Goal: Communication & Community: Answer question/provide support

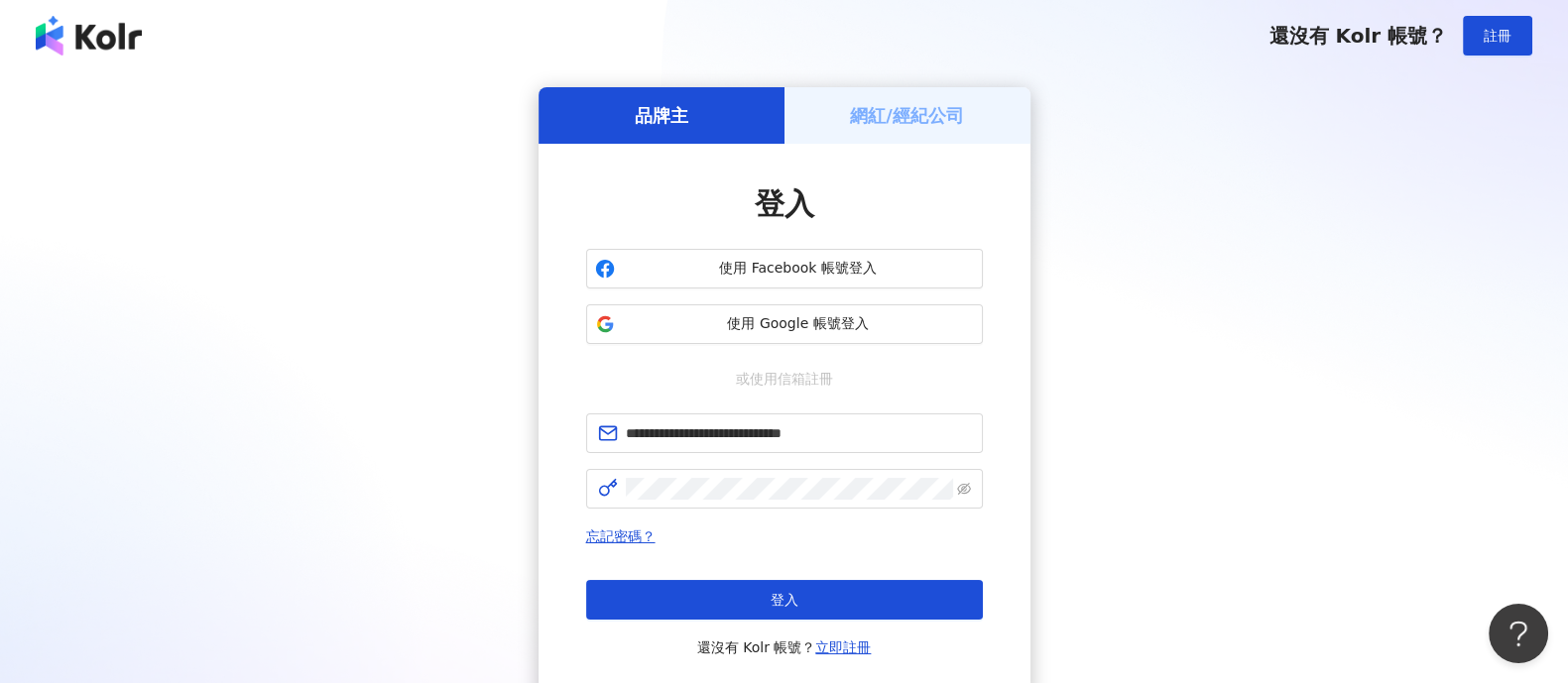
click at [667, 612] on button "登入" at bounding box center [785, 600] width 397 height 40
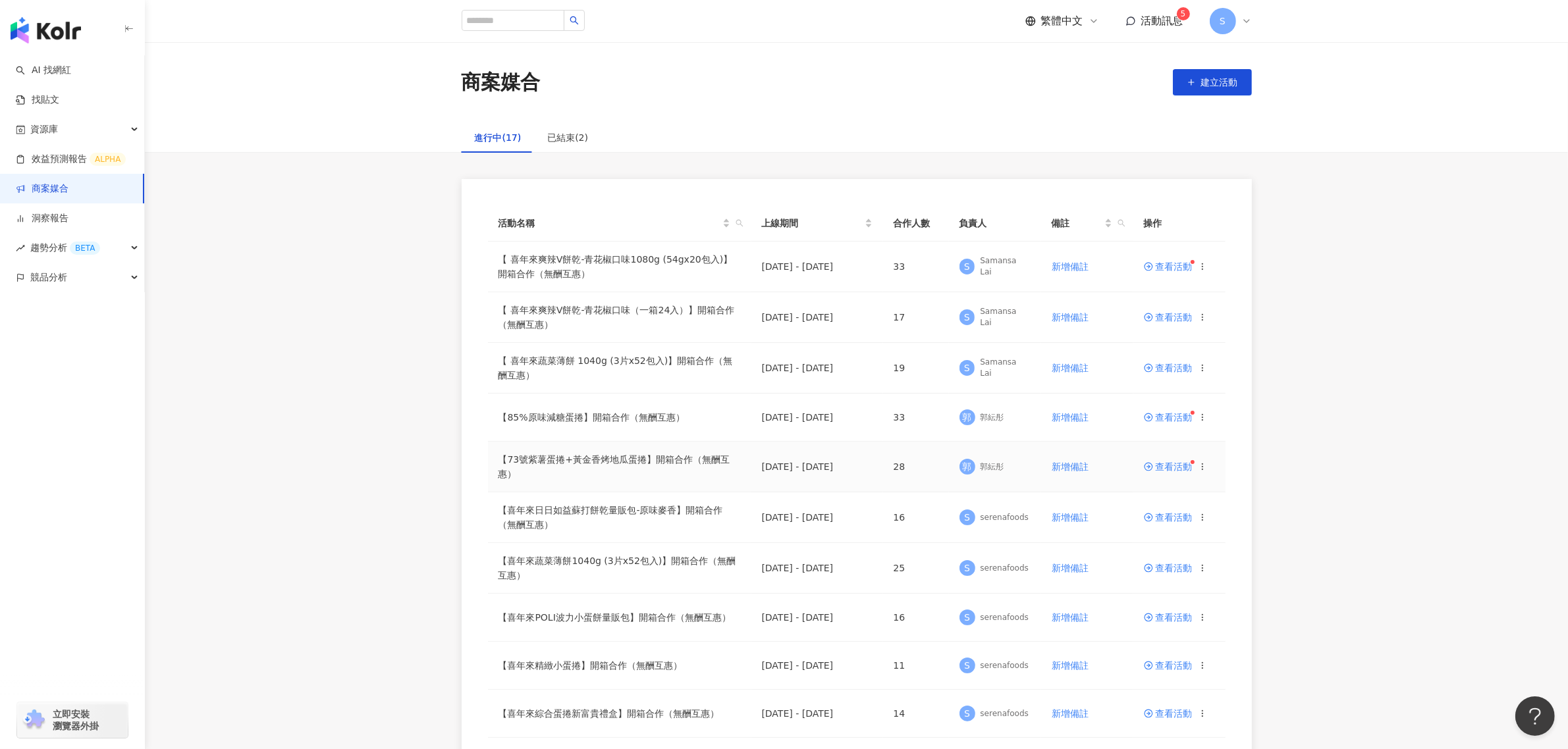
click at [1041, 453] on span "查看活動" at bounding box center [1169, 467] width 49 height 9
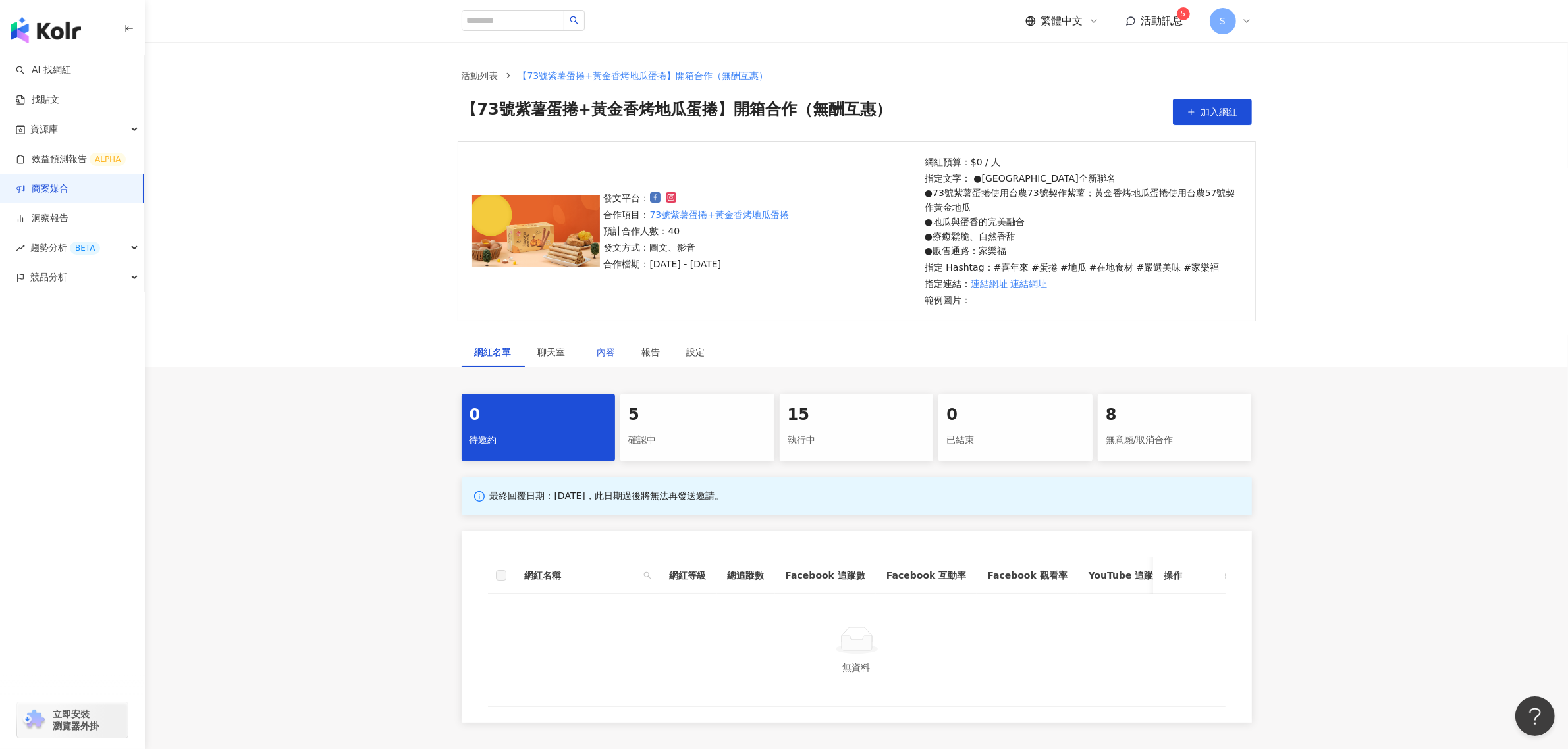
click at [603, 350] on div "內容" at bounding box center [607, 352] width 19 height 15
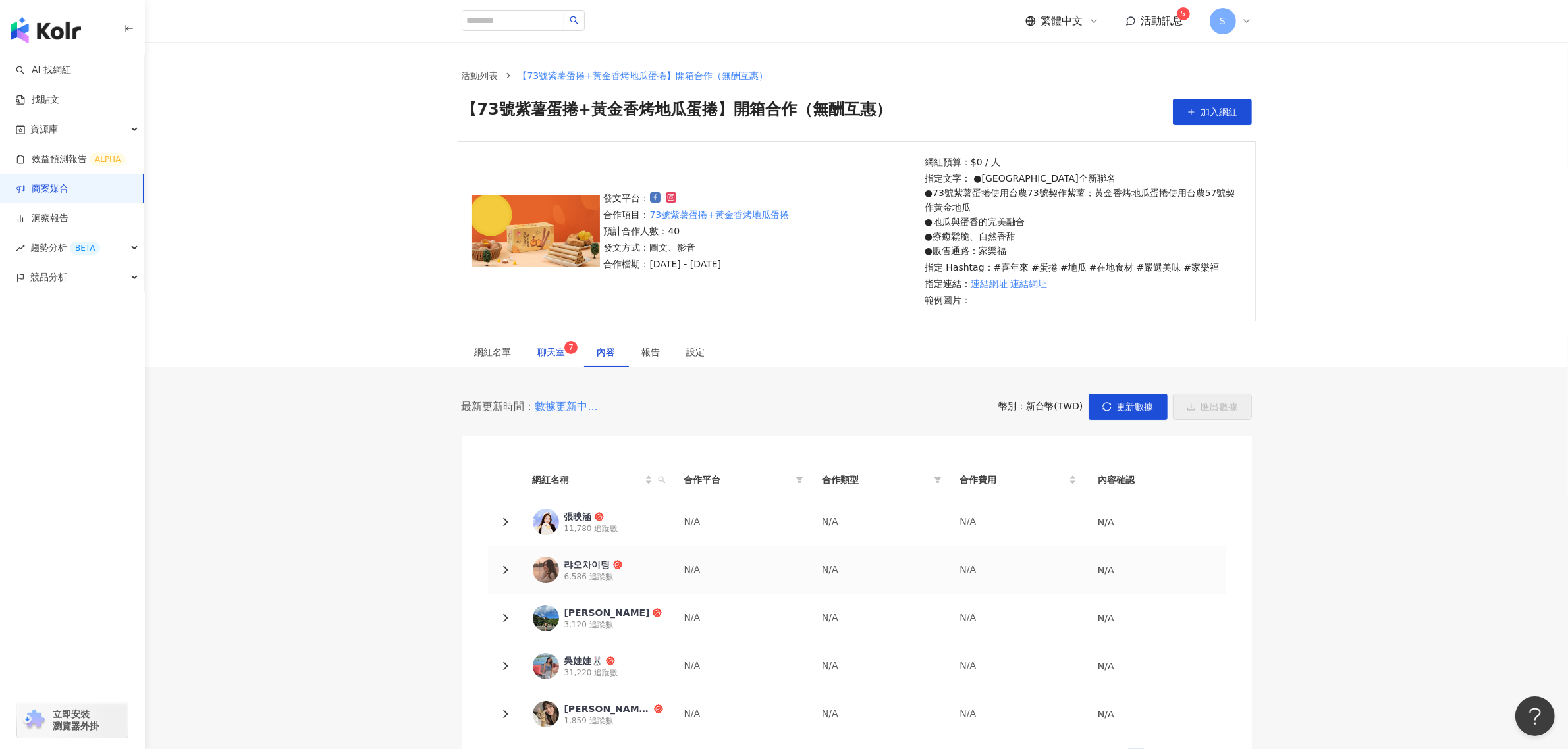
click at [556, 357] on span "聊天室 7" at bounding box center [554, 352] width 33 height 9
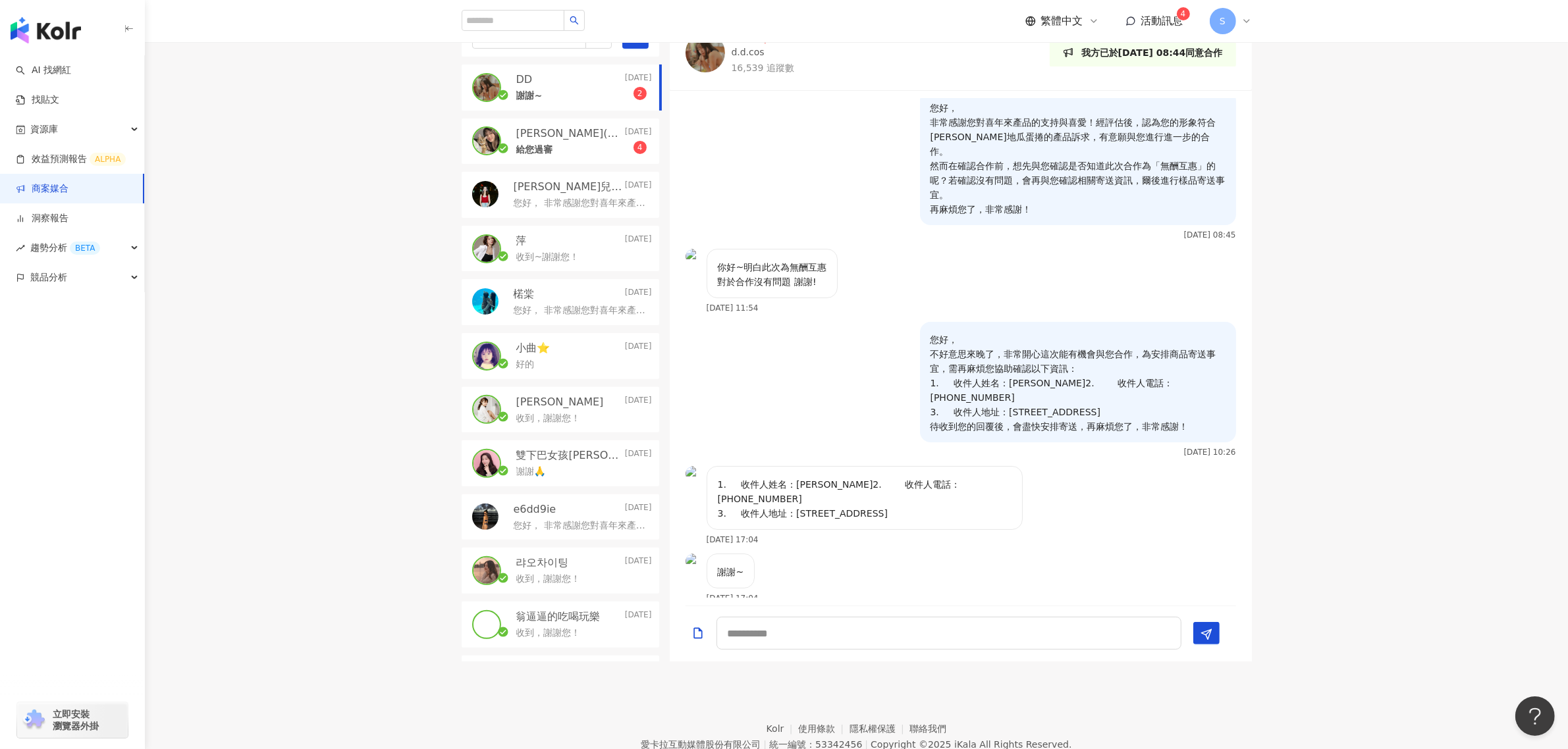
scroll to position [411, 0]
click at [545, 145] on p "給您過審" at bounding box center [535, 148] width 37 height 13
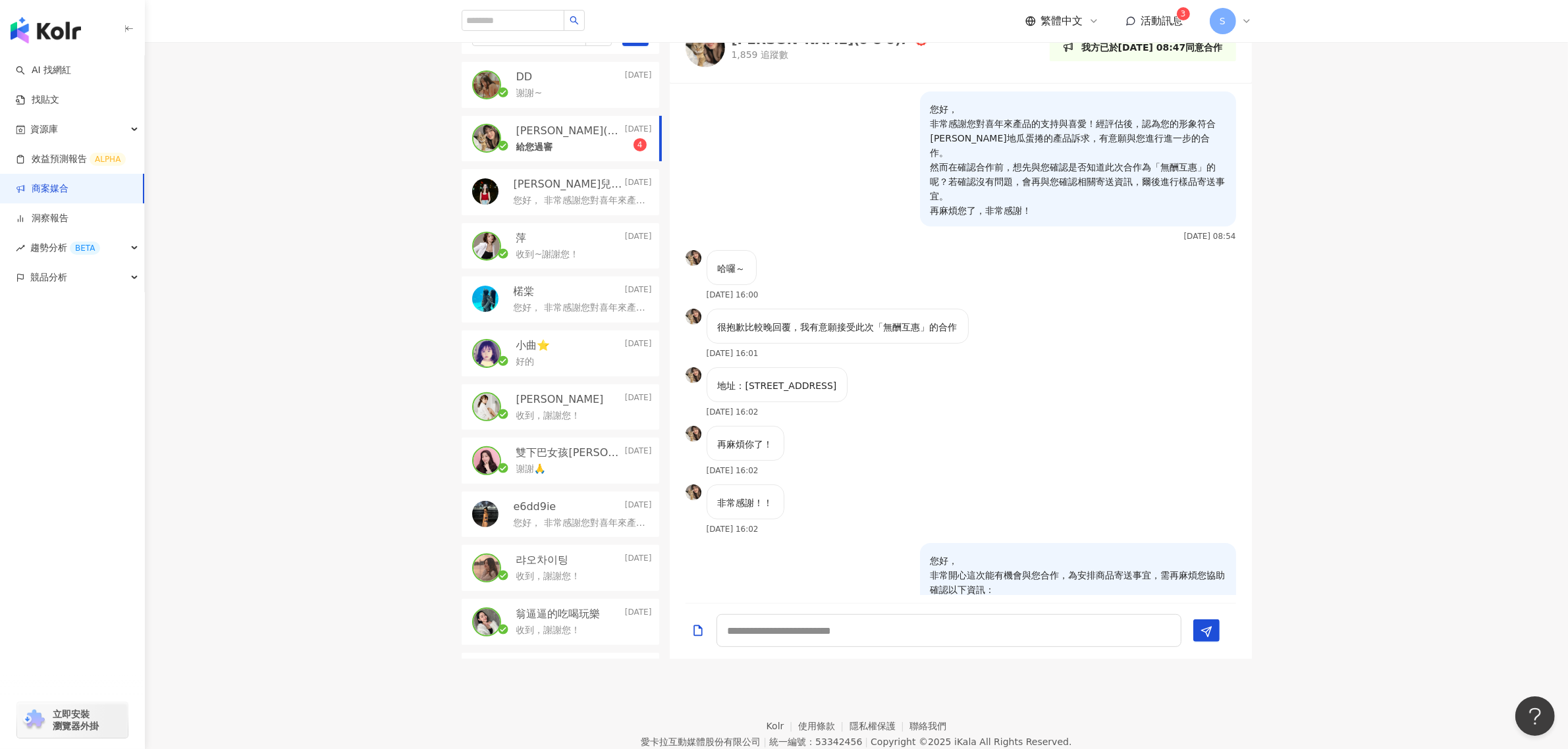
scroll to position [822, 0]
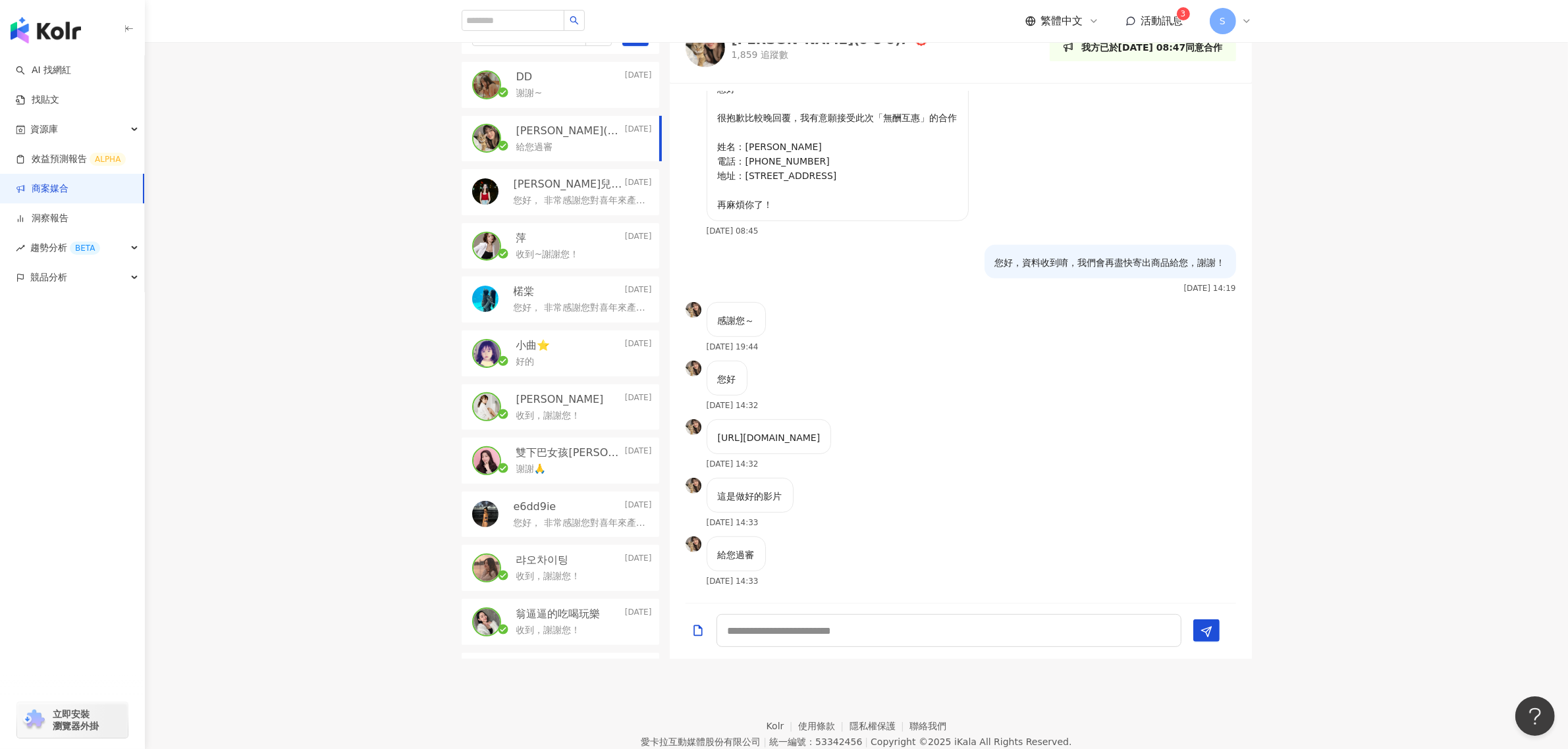
click at [821, 430] on p "[URL][DOMAIN_NAME]" at bounding box center [769, 438] width 103 height 15
copy p "[URL][DOMAIN_NAME]"
click at [913, 453] on textarea at bounding box center [949, 631] width 465 height 33
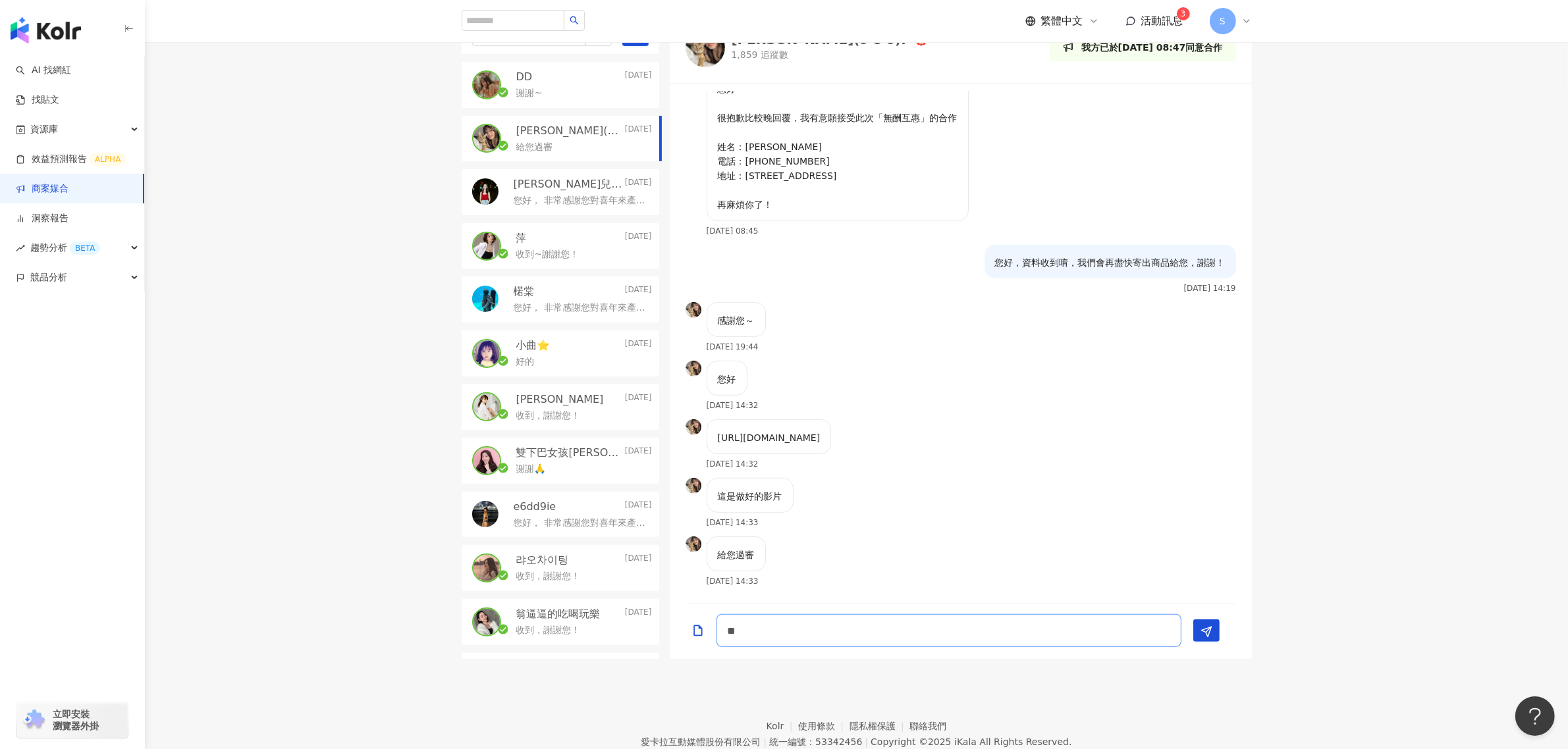
type textarea "*"
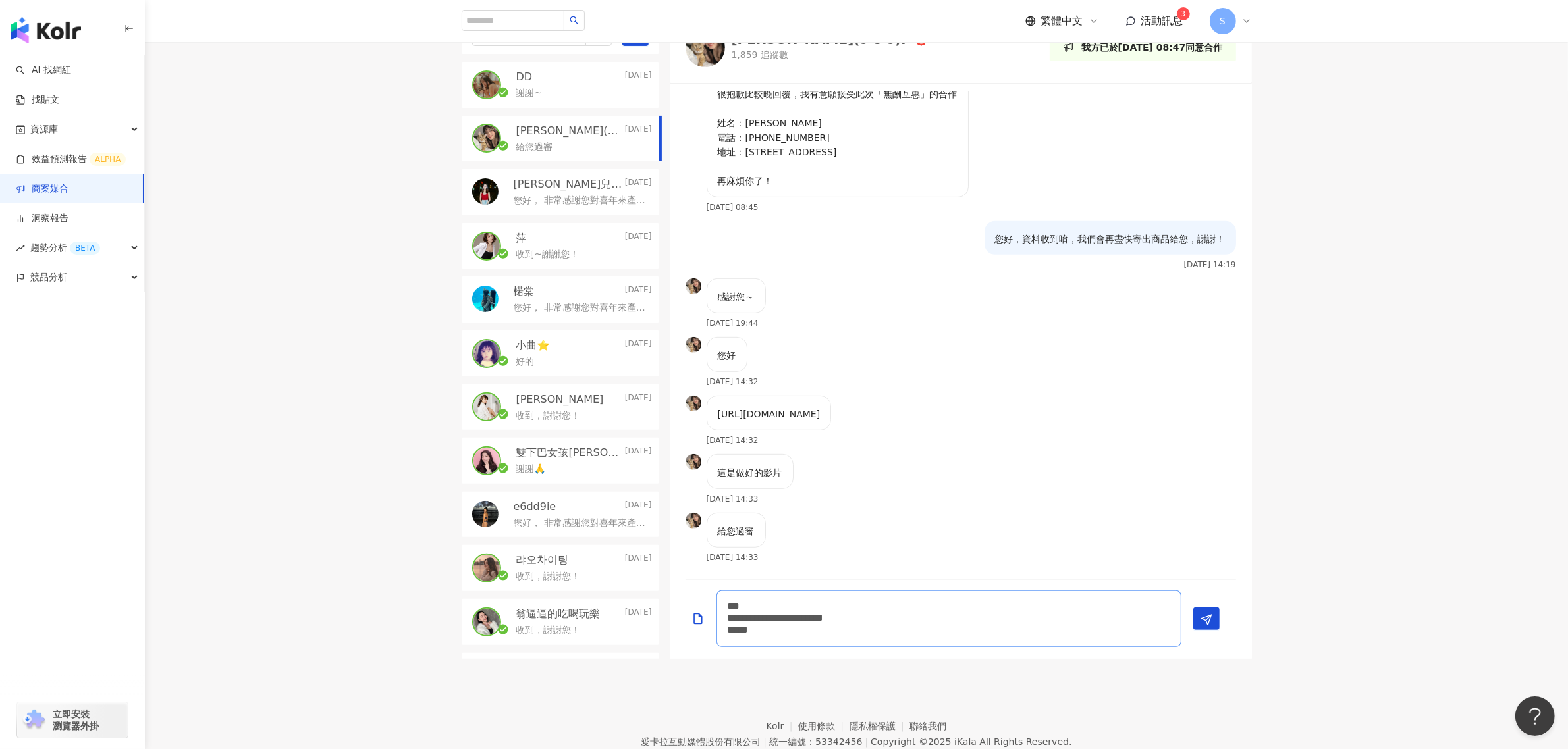
scroll to position [857, 0]
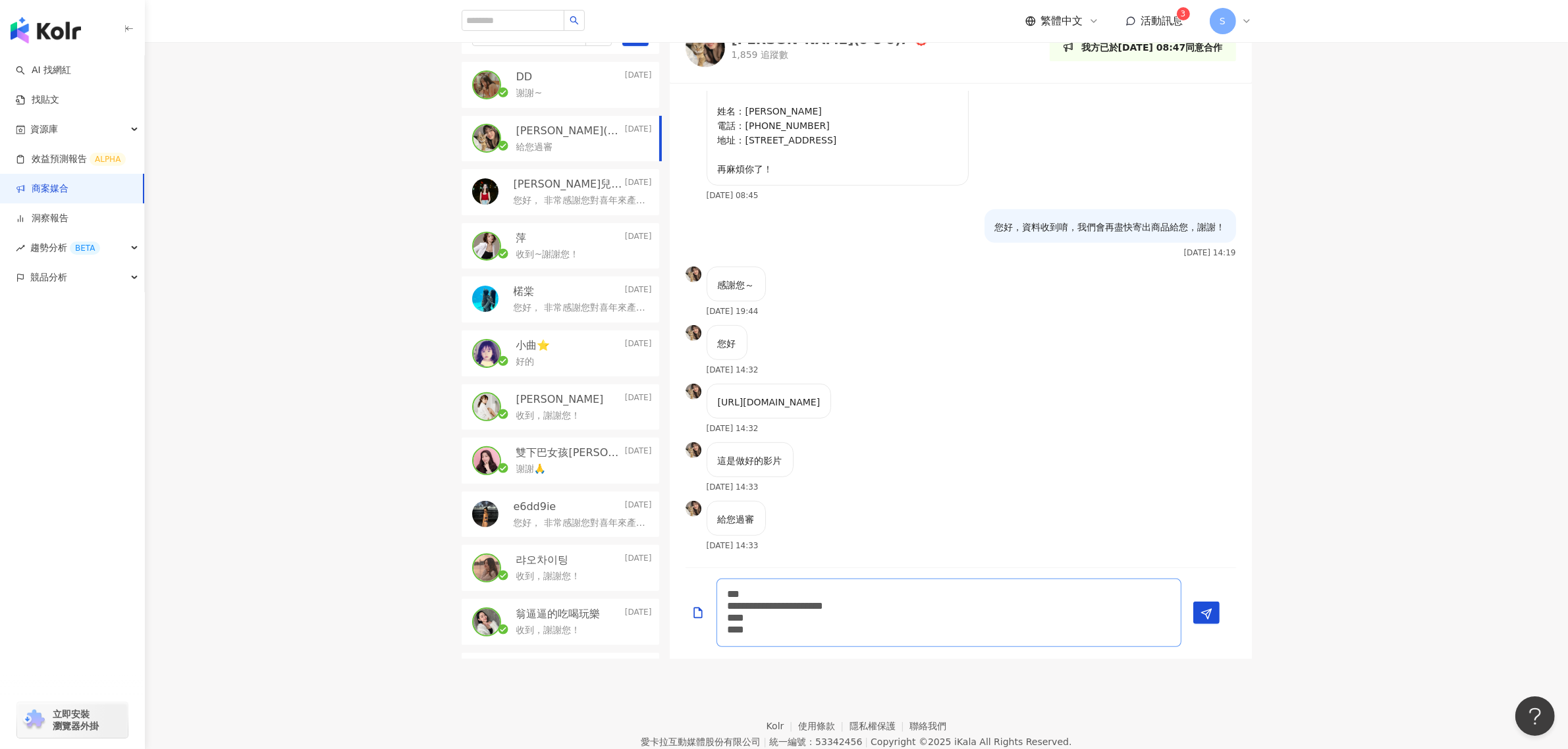
type textarea "**********"
click at [813, 453] on textarea "**********" at bounding box center [949, 613] width 465 height 68
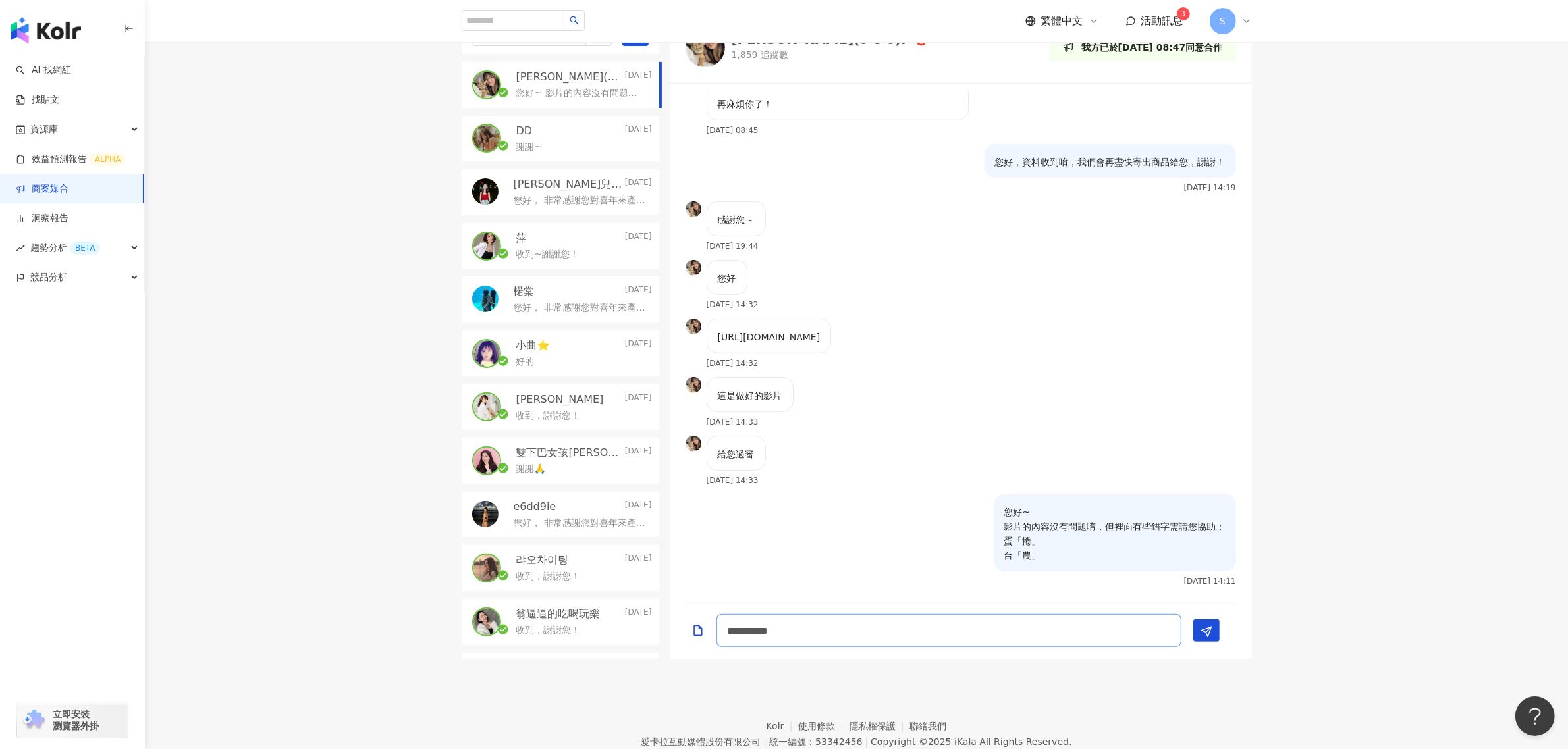
type textarea "**********"
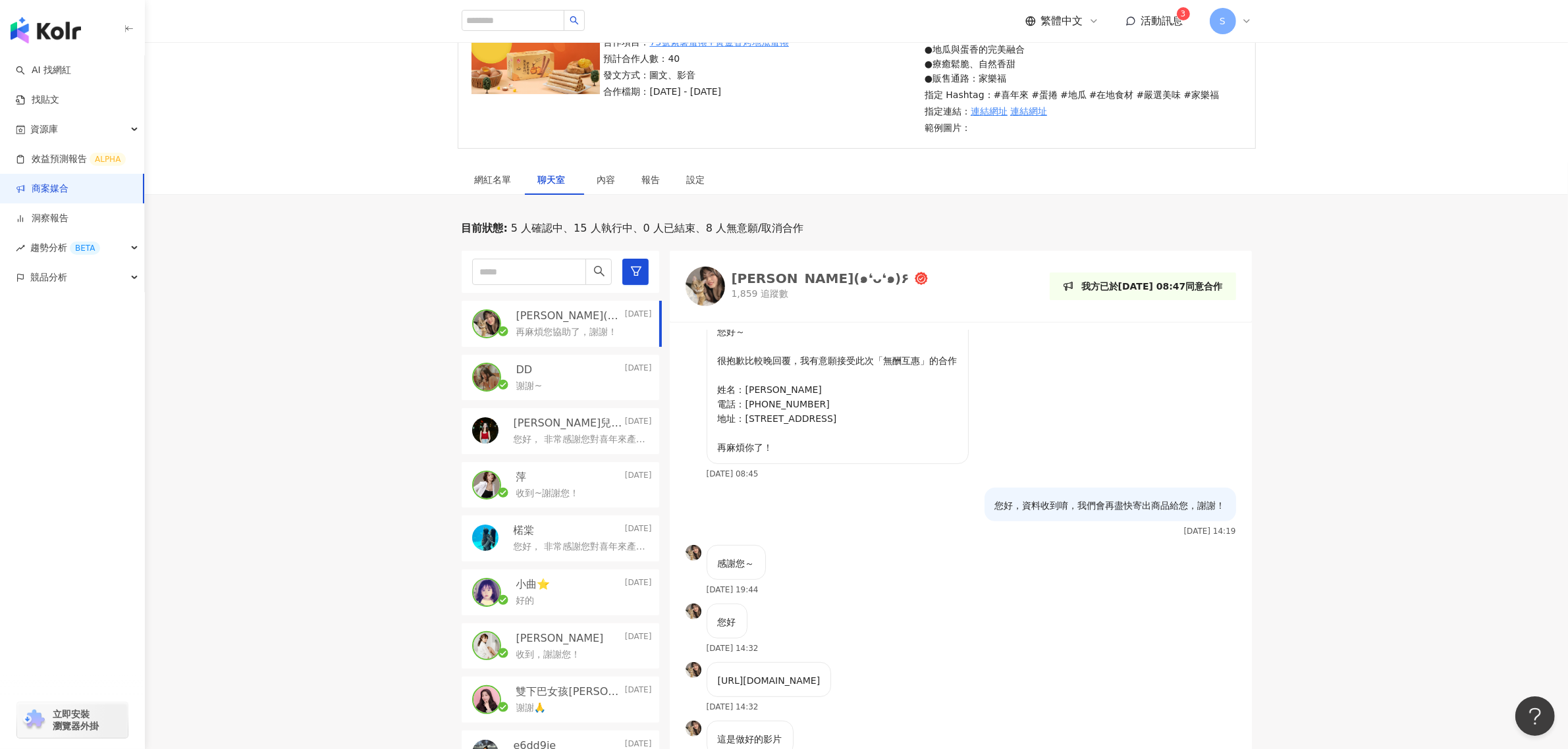
scroll to position [165, 0]
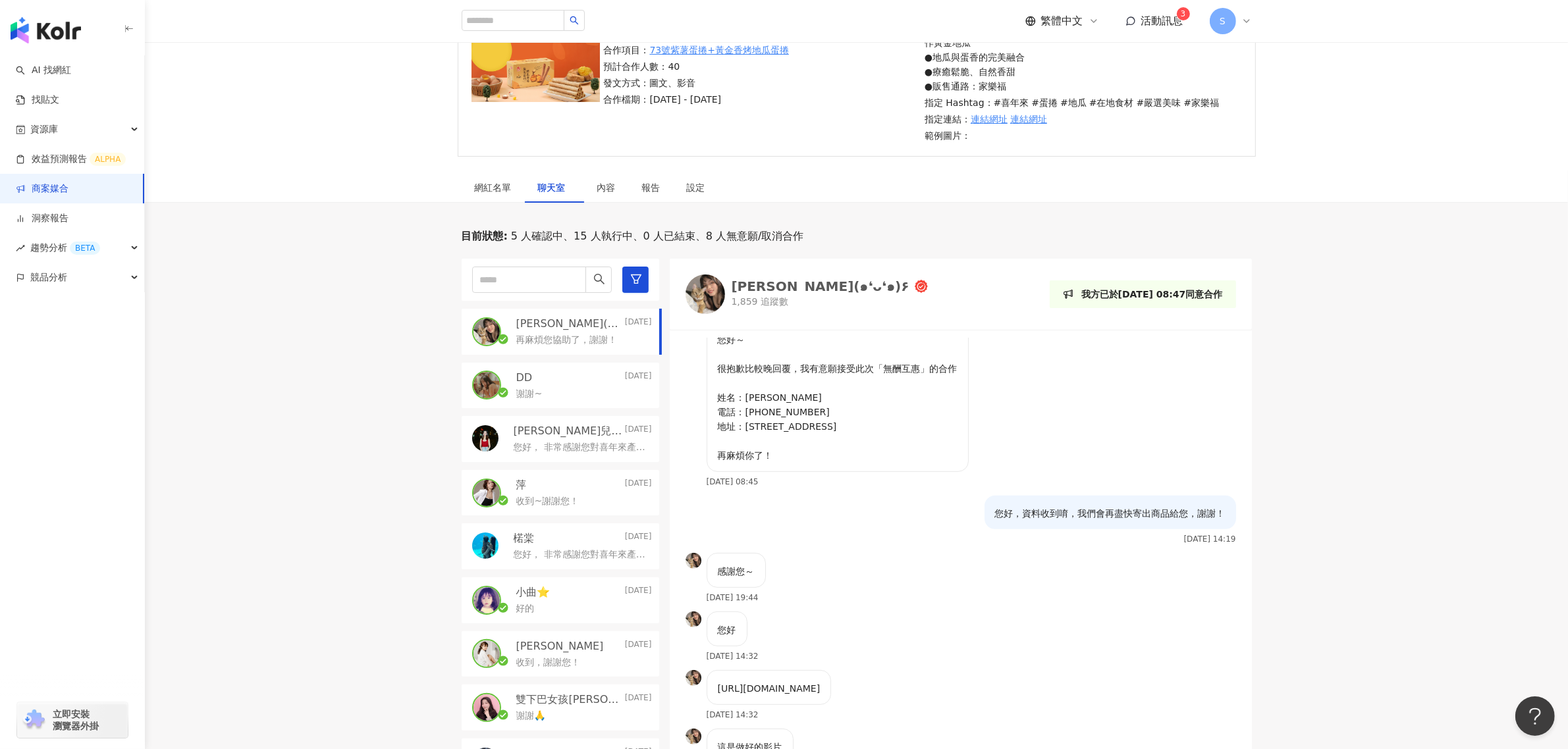
click at [68, 182] on link "商案媒合" at bounding box center [42, 189] width 53 height 13
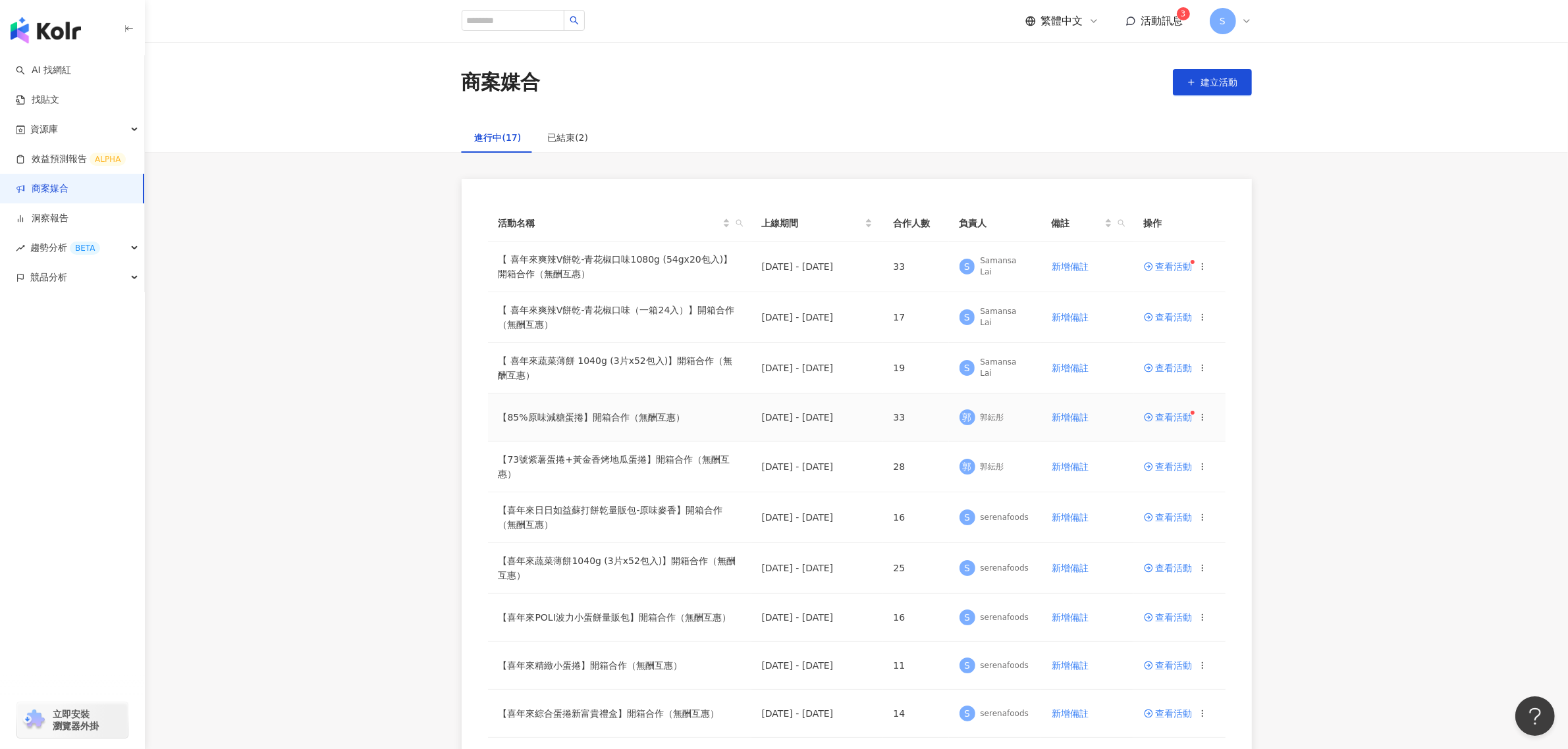
click at [1041, 413] on span "查看活動" at bounding box center [1169, 417] width 49 height 9
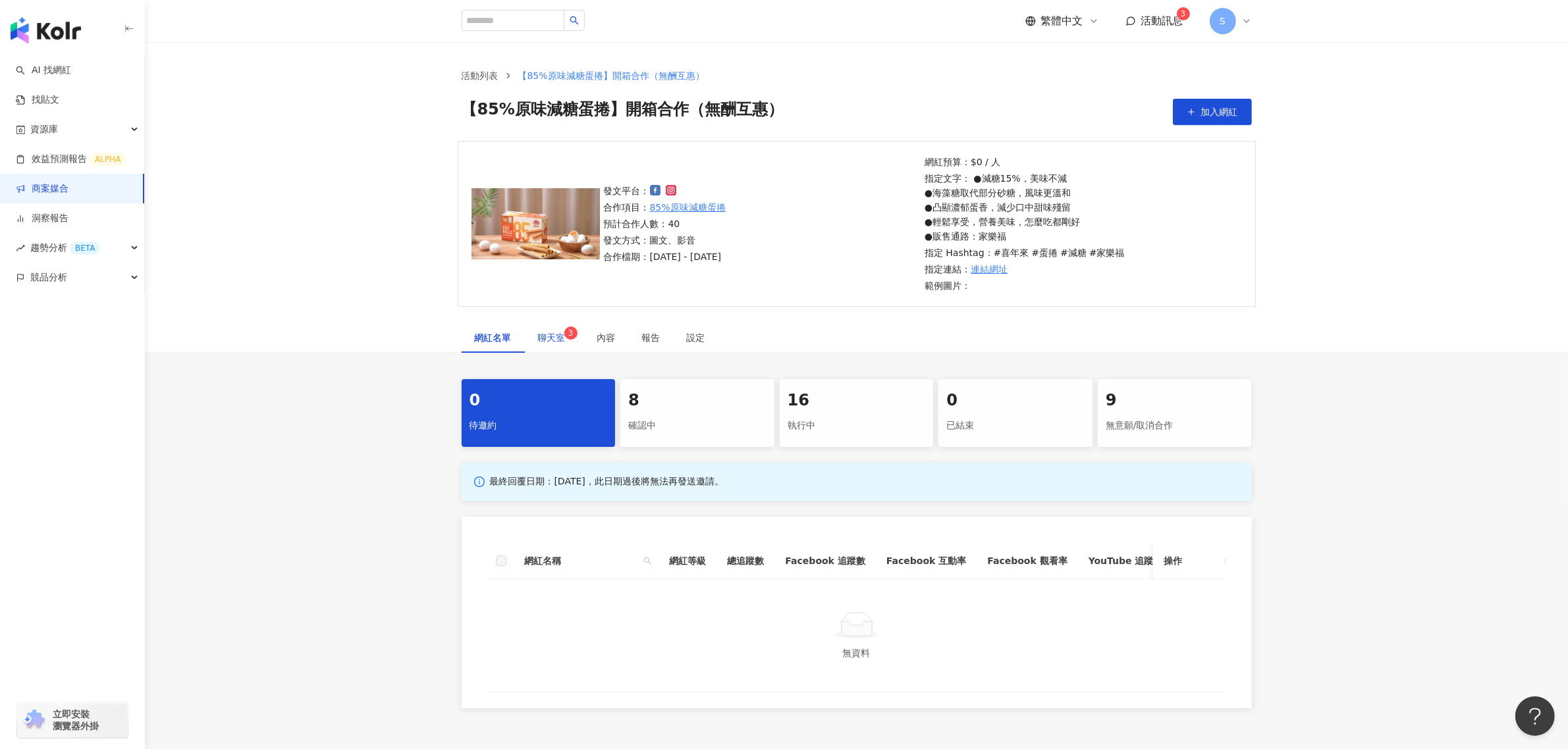
click at [562, 344] on div "聊天室 3" at bounding box center [554, 338] width 33 height 15
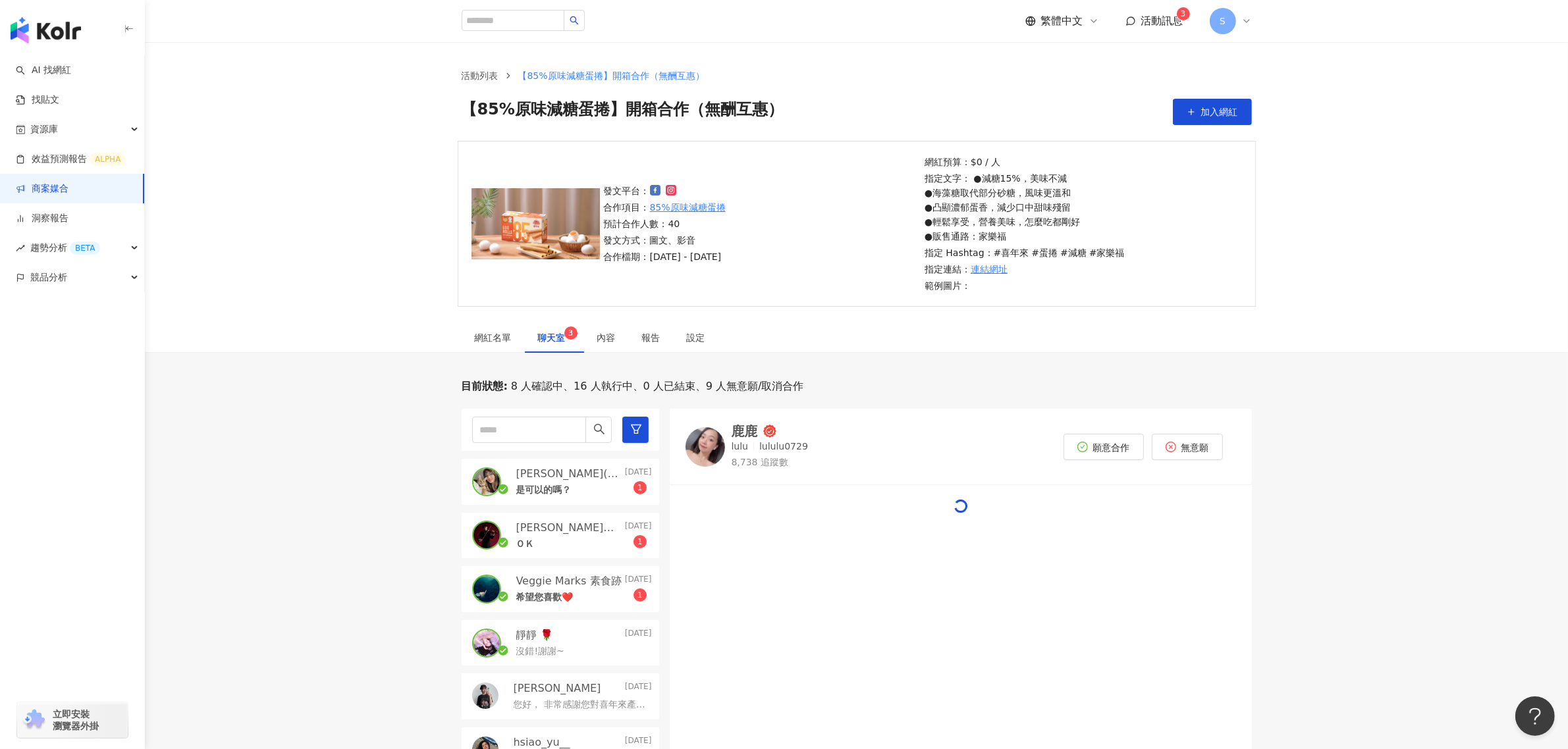
click at [625, 453] on p "[DATE]" at bounding box center [638, 474] width 27 height 15
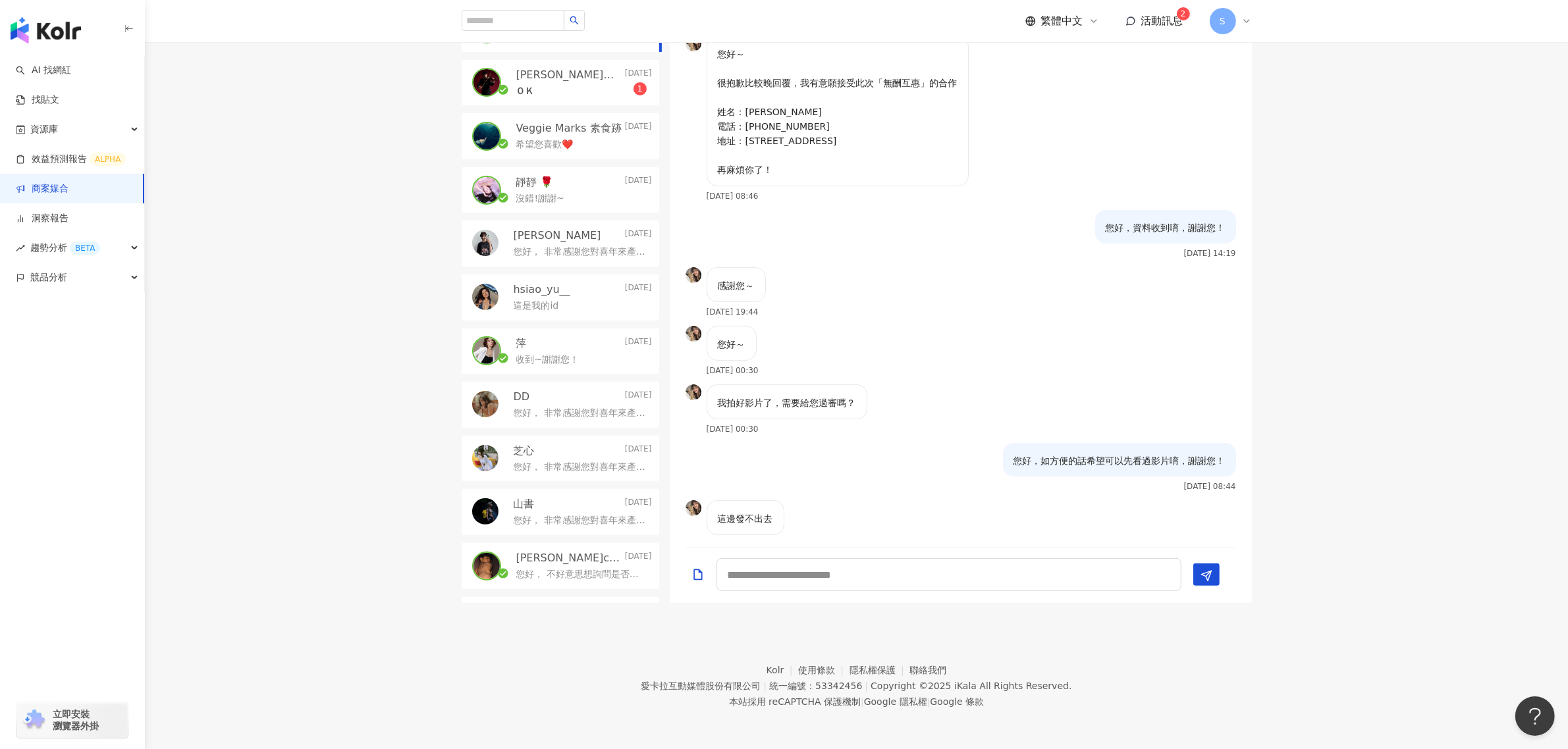
scroll to position [446, 0]
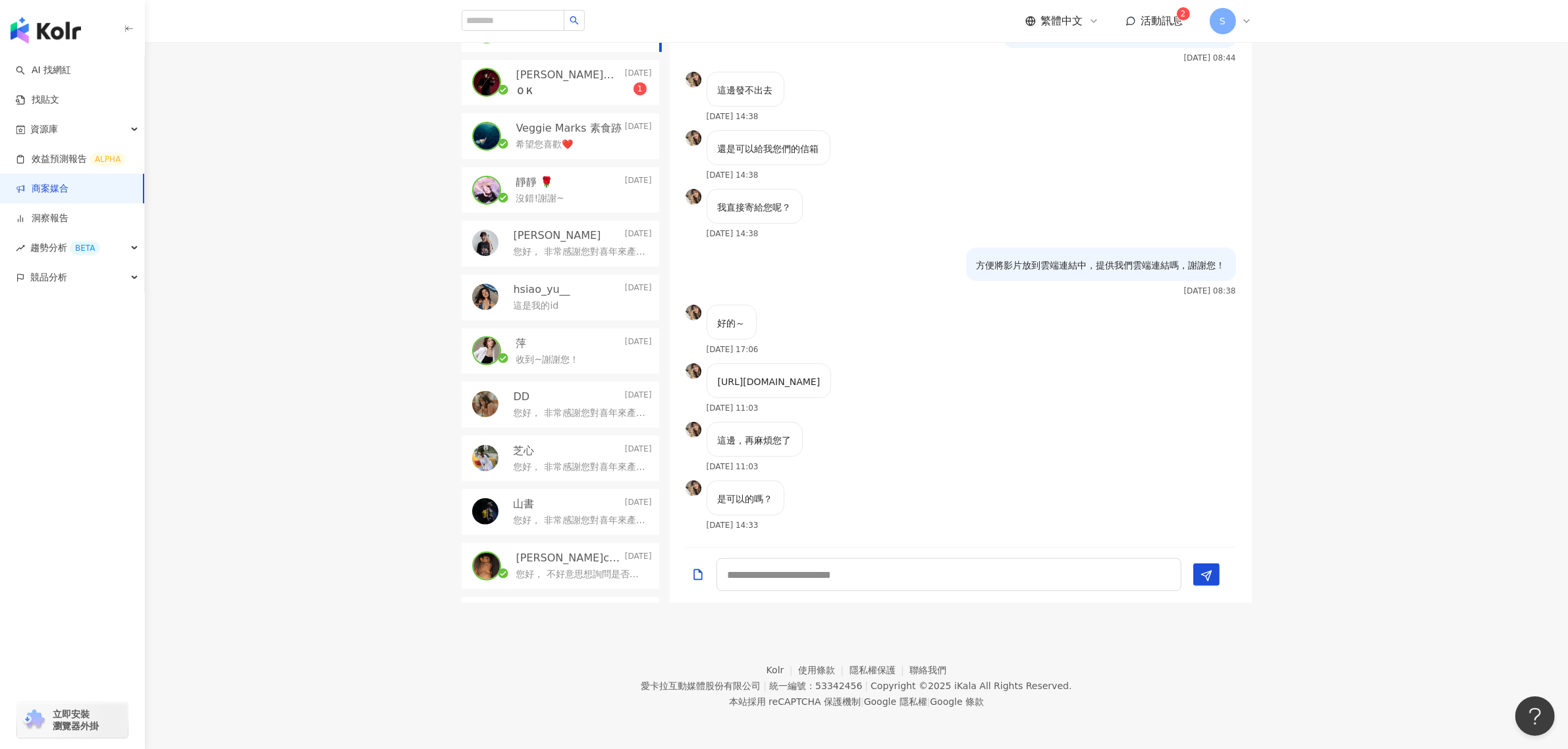
click at [821, 375] on p "[URL][DOMAIN_NAME]" at bounding box center [769, 382] width 103 height 15
copy p "[URL][DOMAIN_NAME]"
click at [857, 453] on textarea at bounding box center [949, 575] width 465 height 33
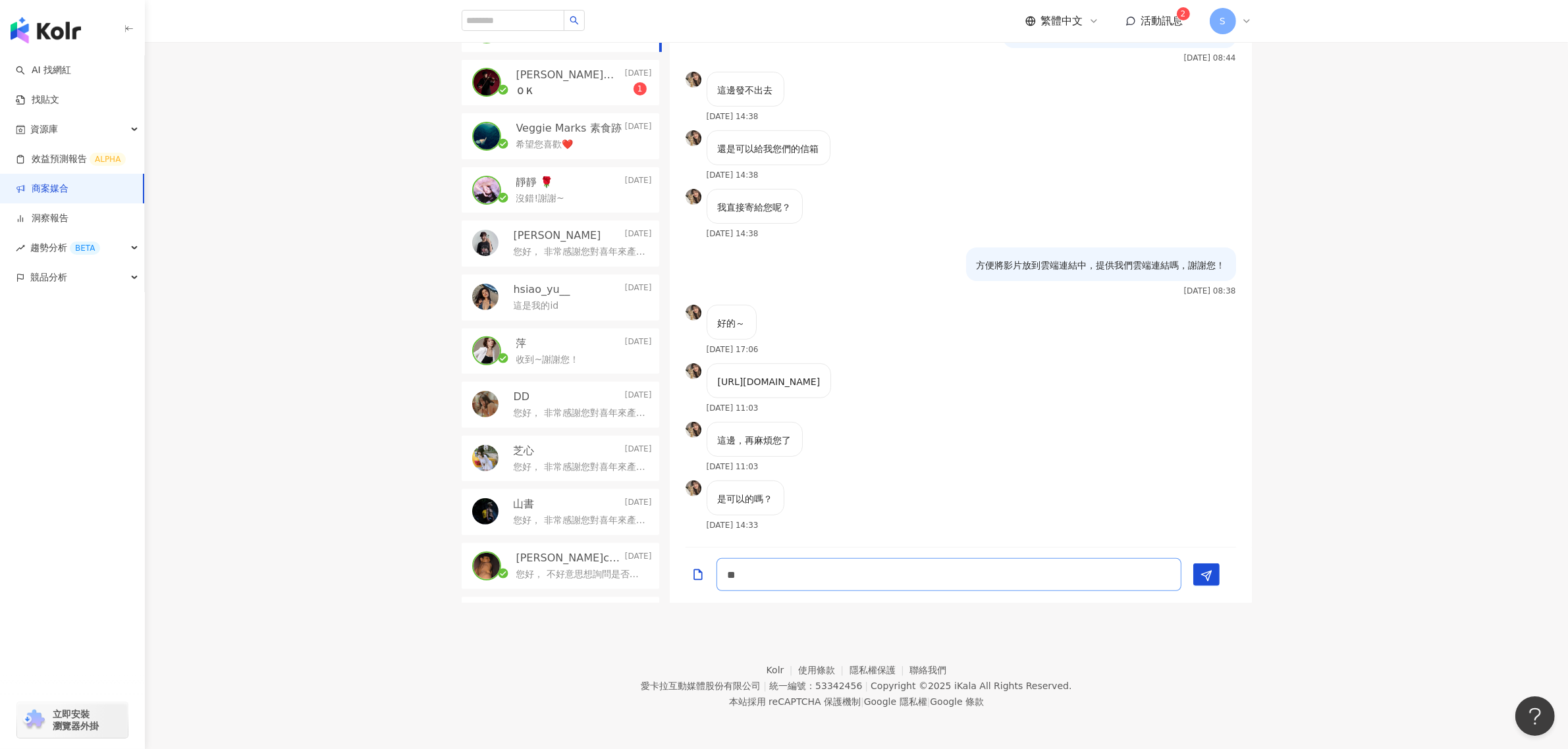
type textarea "*"
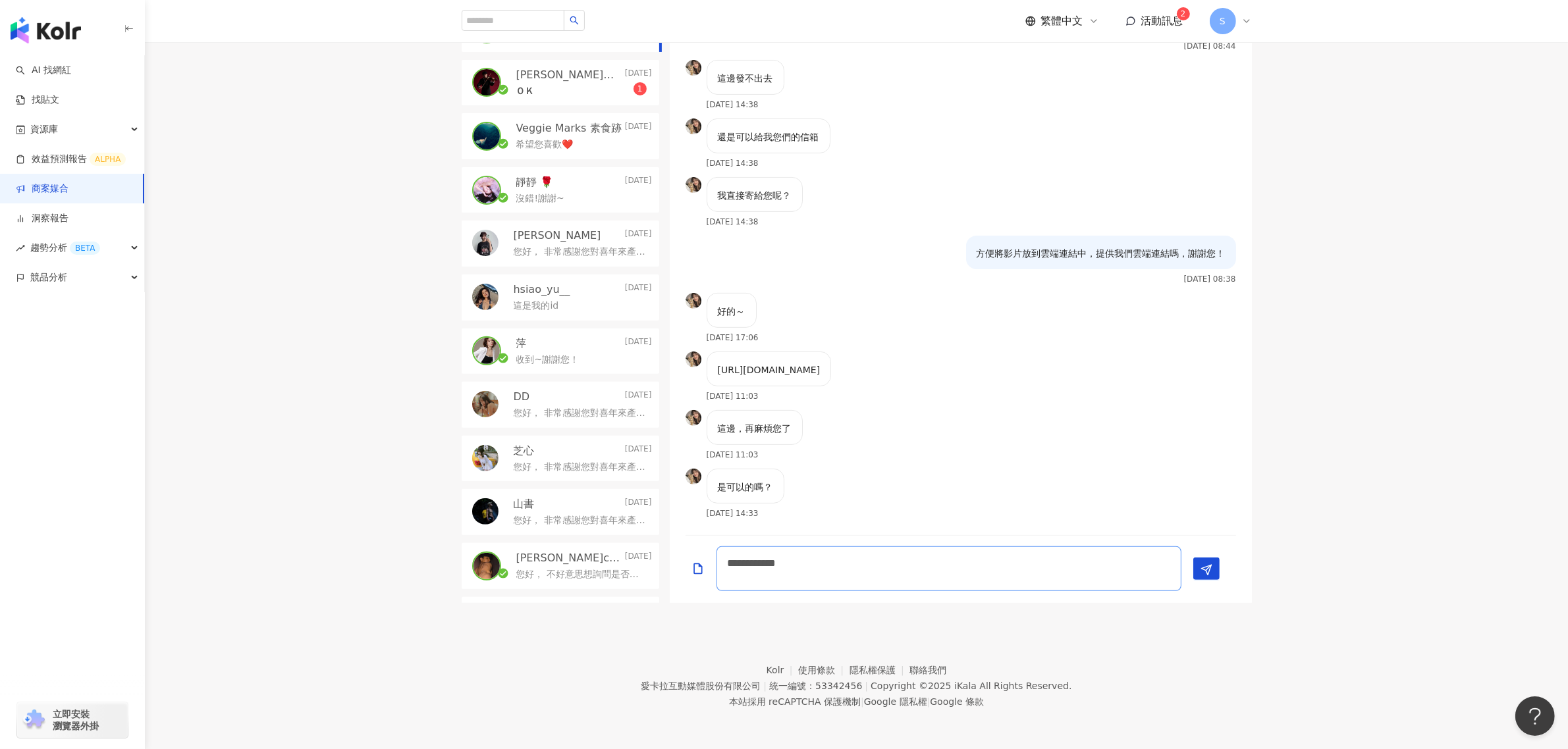
scroll to position [0, 0]
type textarea "**********"
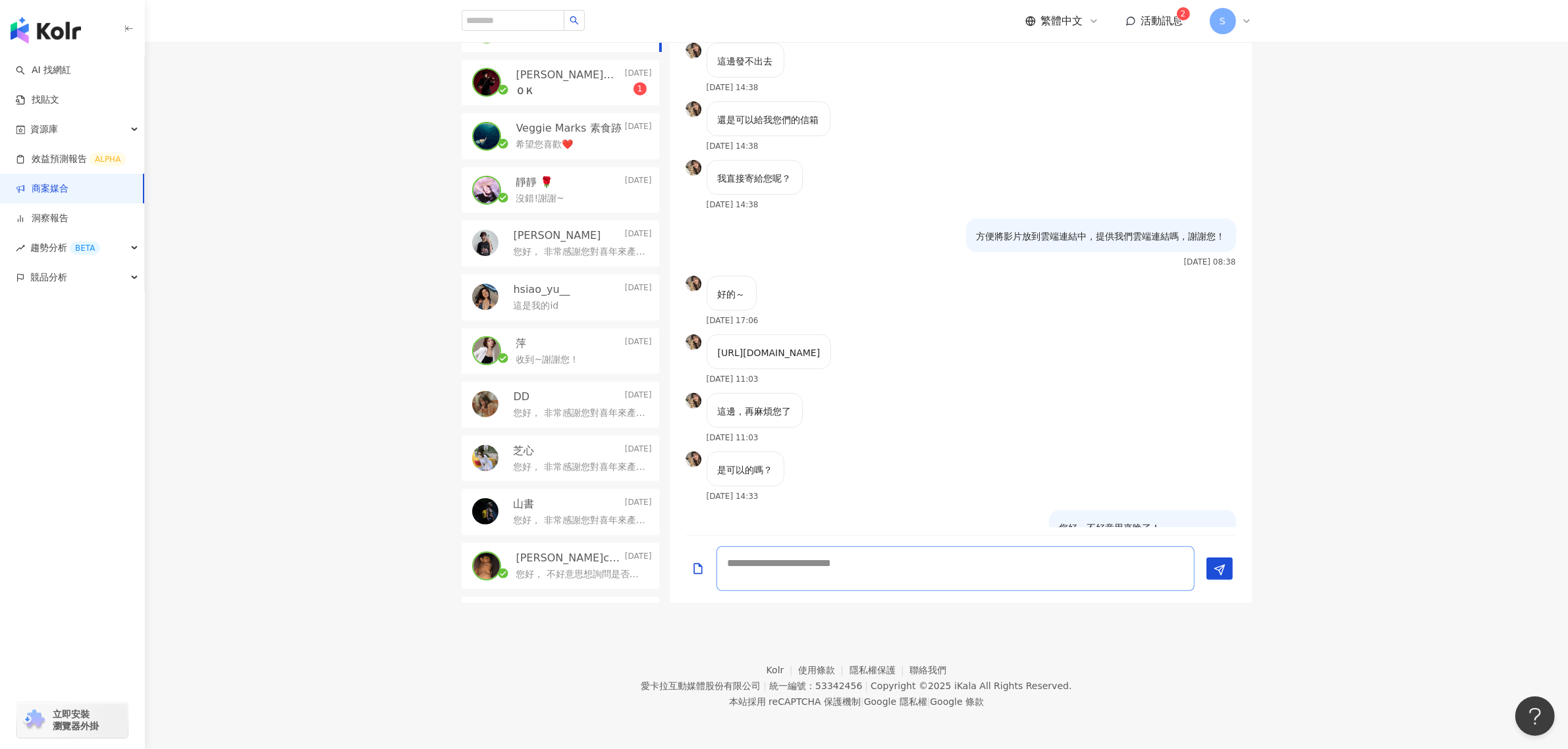
scroll to position [517, 0]
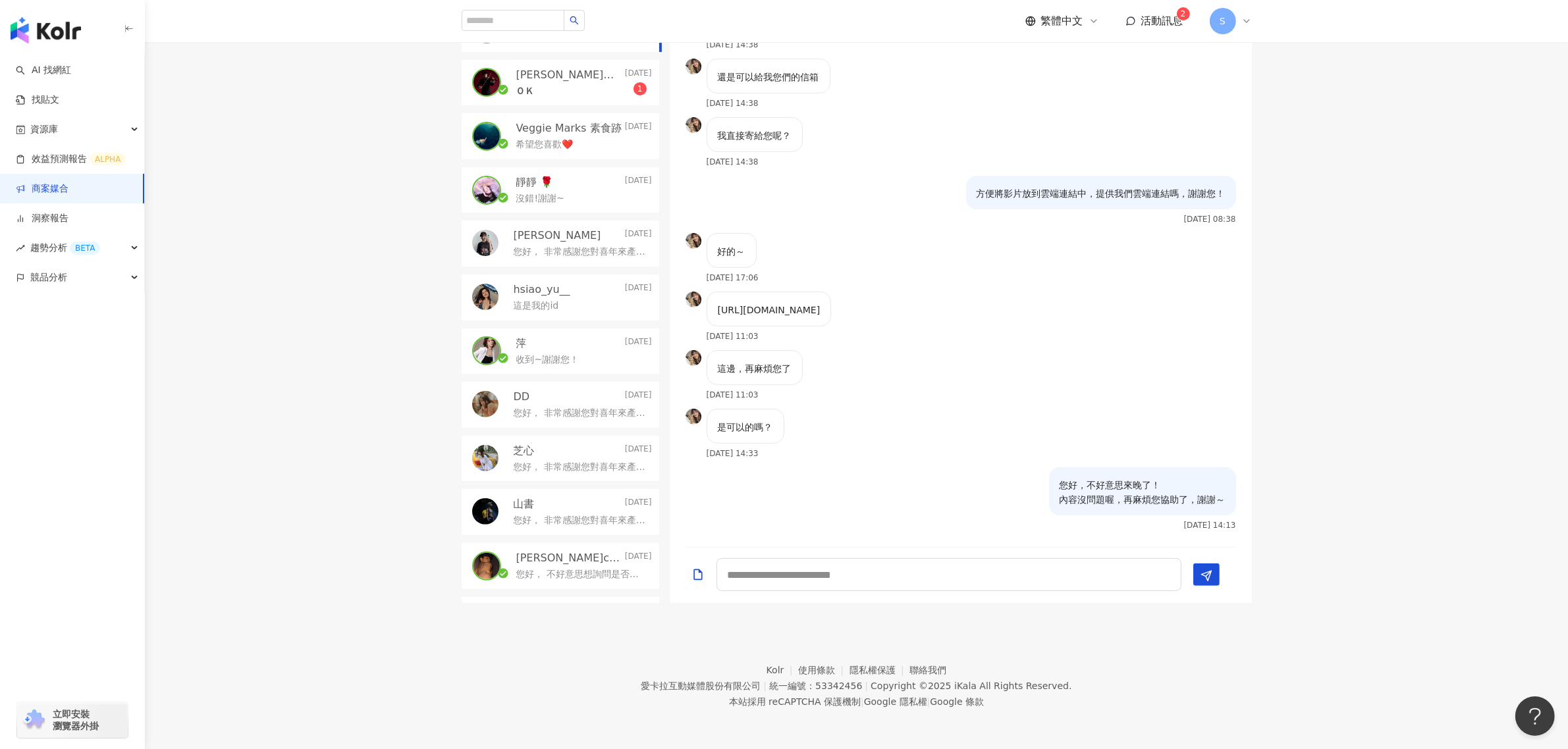
click at [947, 432] on div "是可以的嗎？ [DATE] 14:33" at bounding box center [961, 438] width 582 height 58
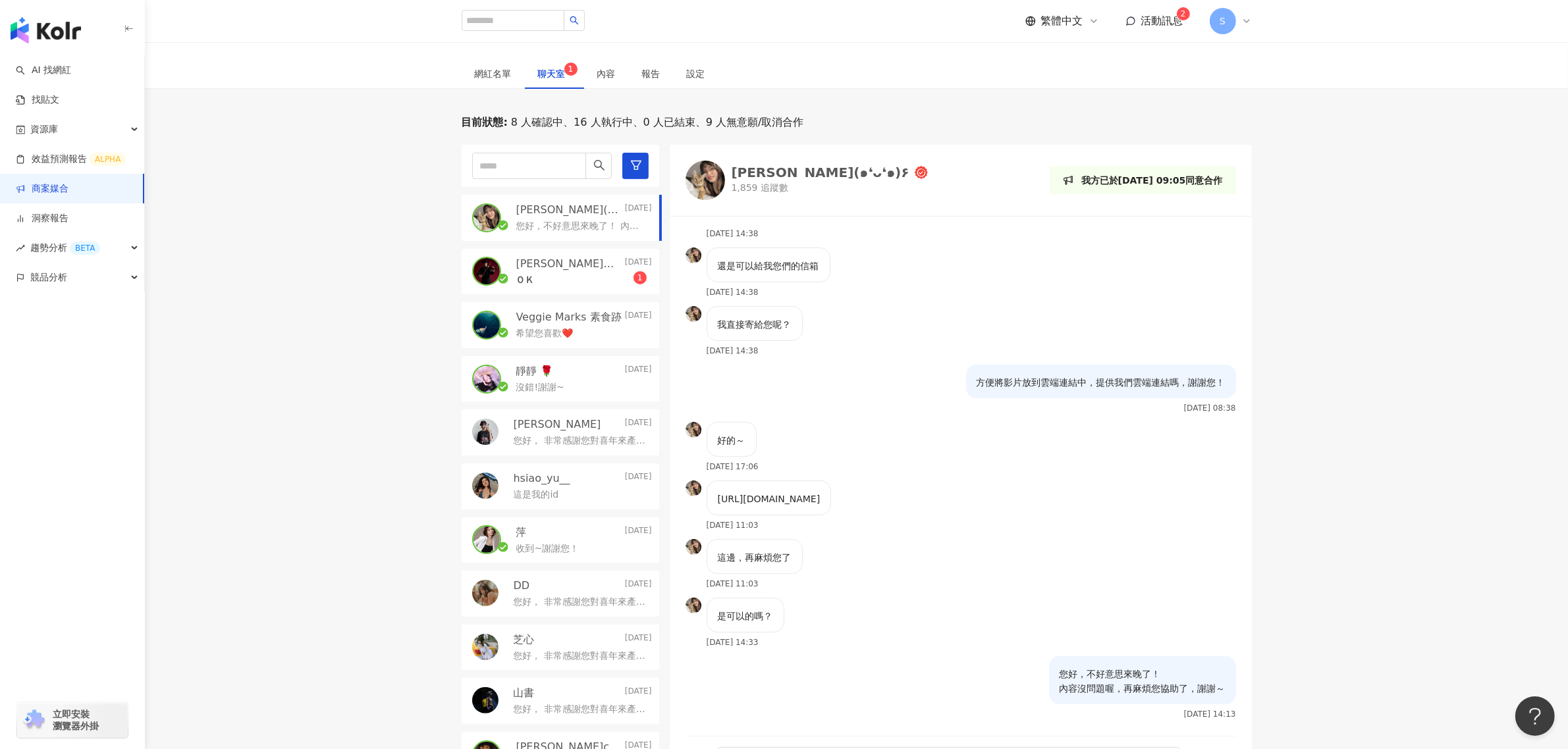
scroll to position [206, 0]
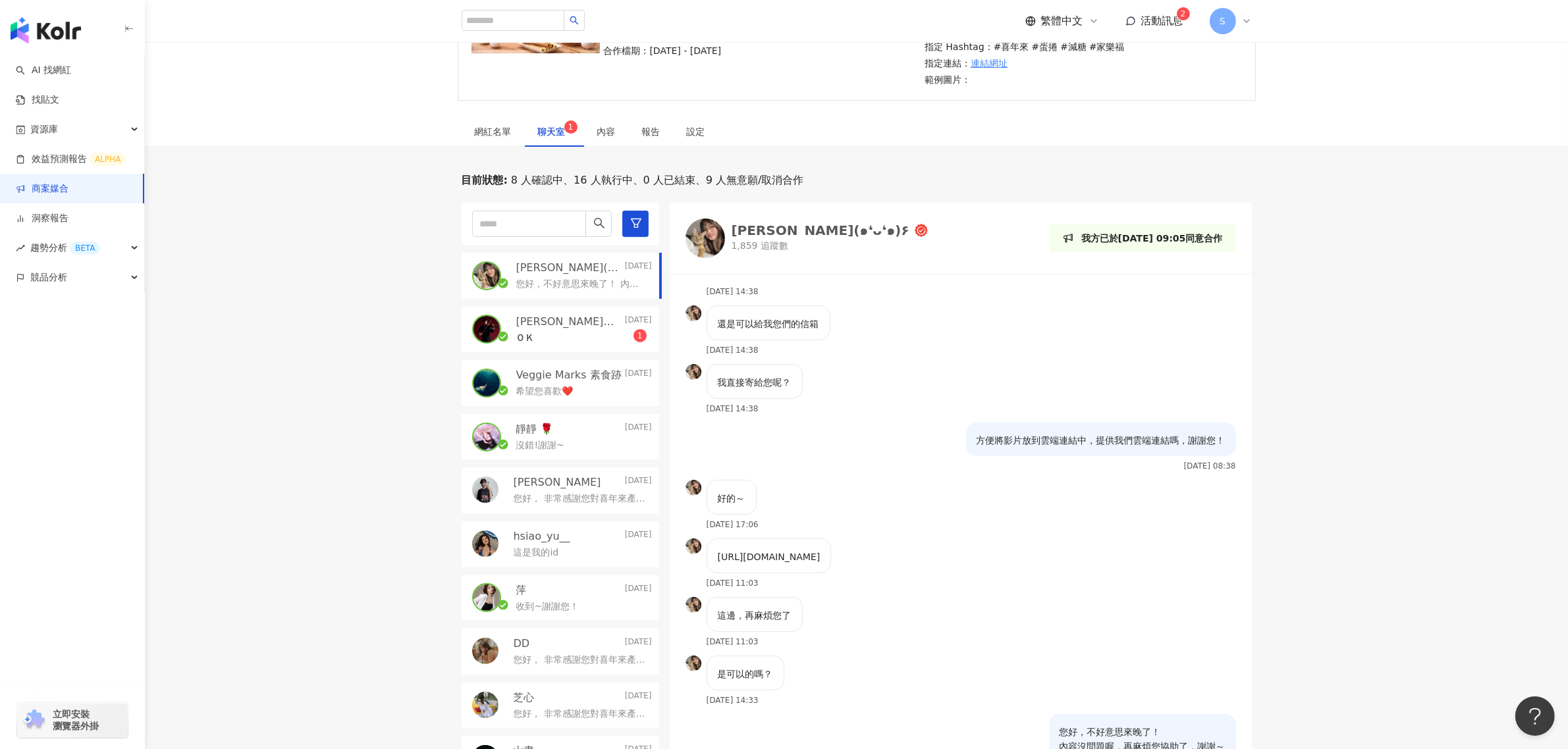
click at [570, 324] on p "[PERSON_NAME]｜[PERSON_NAME]" at bounding box center [569, 322] width 106 height 15
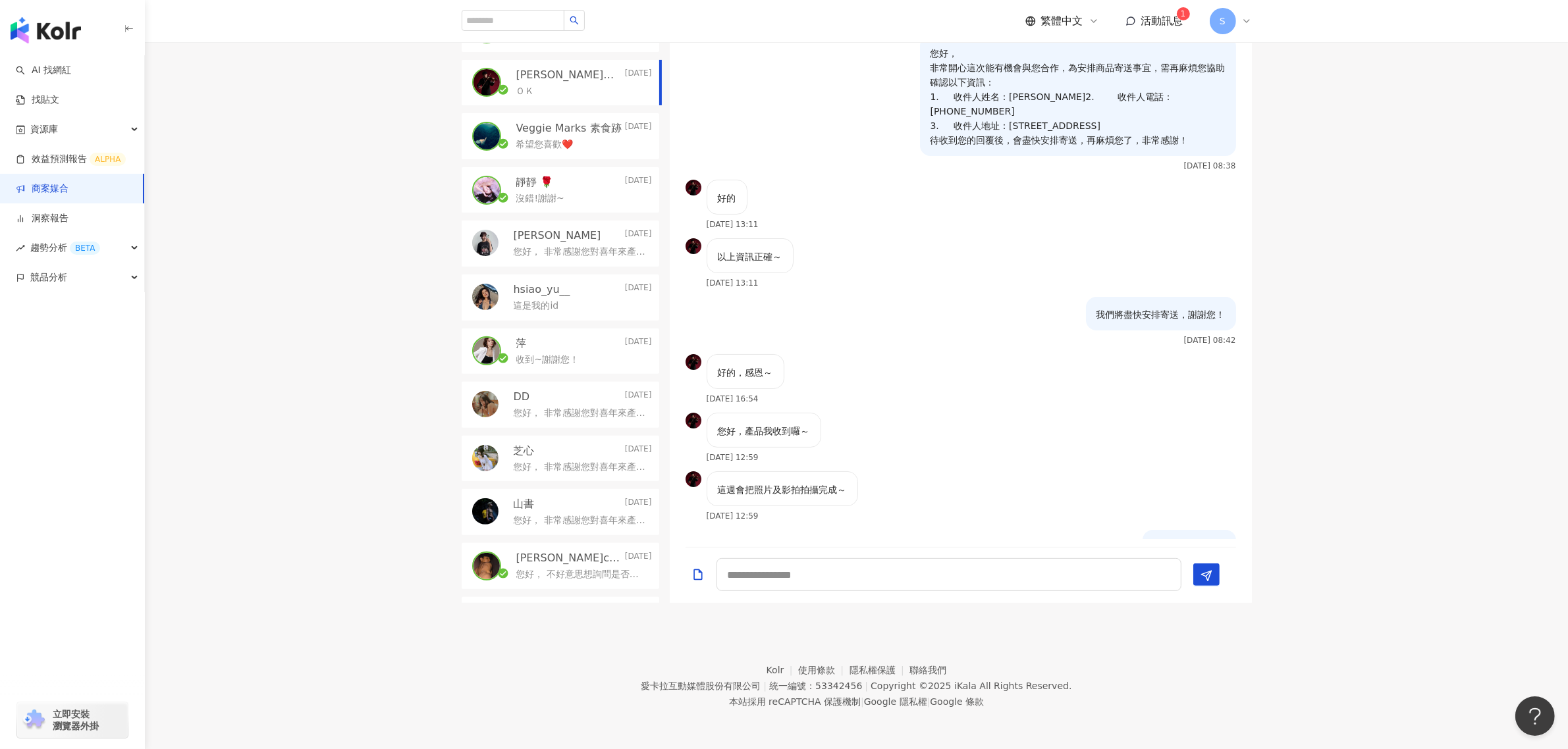
scroll to position [159, 0]
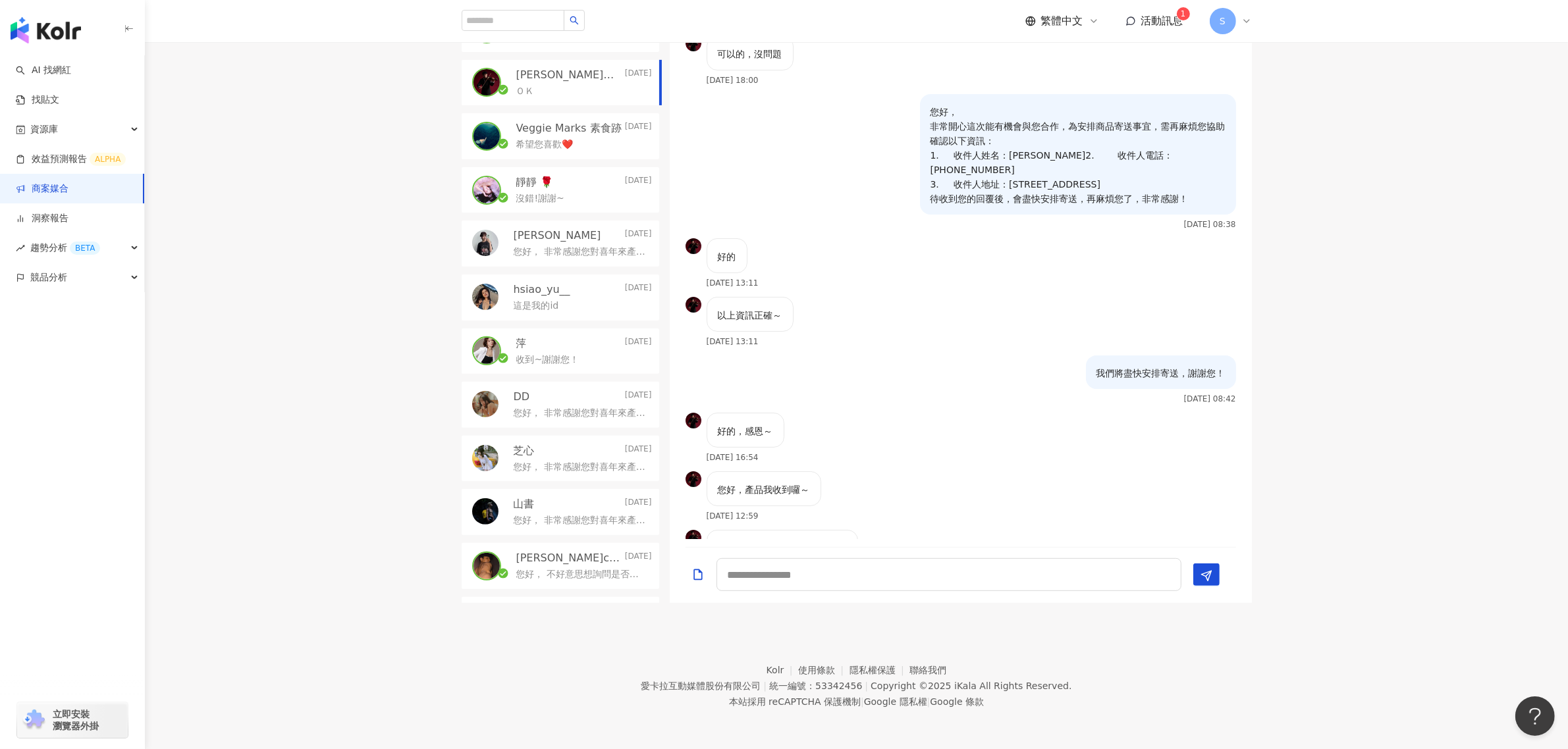
click at [554, 193] on p "沒錯!謝謝~" at bounding box center [540, 199] width 48 height 13
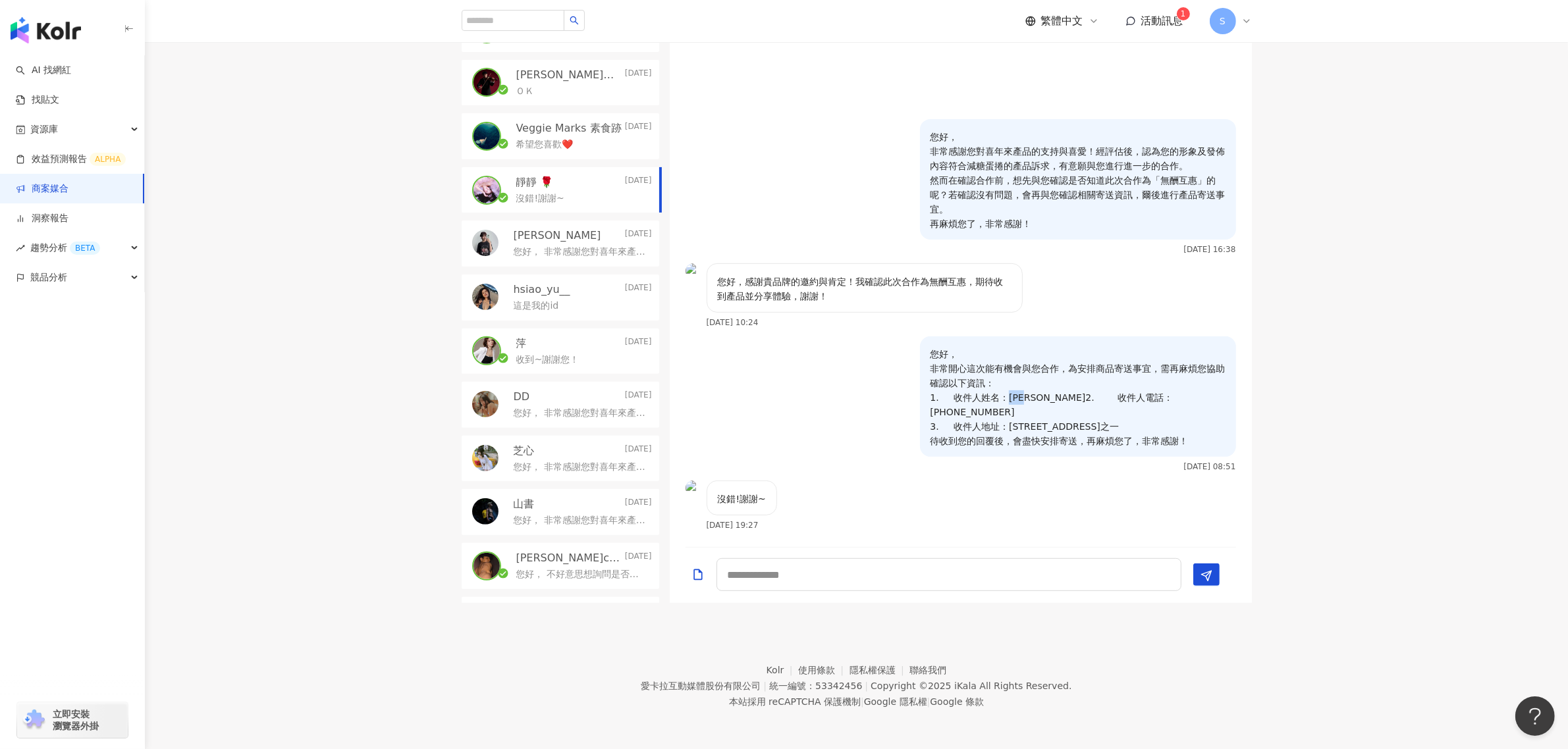
drag, startPoint x: 1005, startPoint y: 400, endPoint x: 1047, endPoint y: 397, distance: 42.1
click at [1041, 397] on p "您好， 非常開心這次能有機會與您合作，為安排商品寄送事宜，需再麻煩您協助確認以下資訊： 1. 收件人姓名：[PERSON_NAME]2. 收件人電話：[PHO…" at bounding box center [1078, 397] width 295 height 101
click at [1041, 411] on div "目前狀態 : 8 人確認中、16 人執行中、0 人已結束、9 人無意願/取消合作 [PERSON_NAME](๑❛ᴗ❛๑)۶ [DATE] 您好，不好意思來晚…" at bounding box center [857, 265] width 1423 height 677
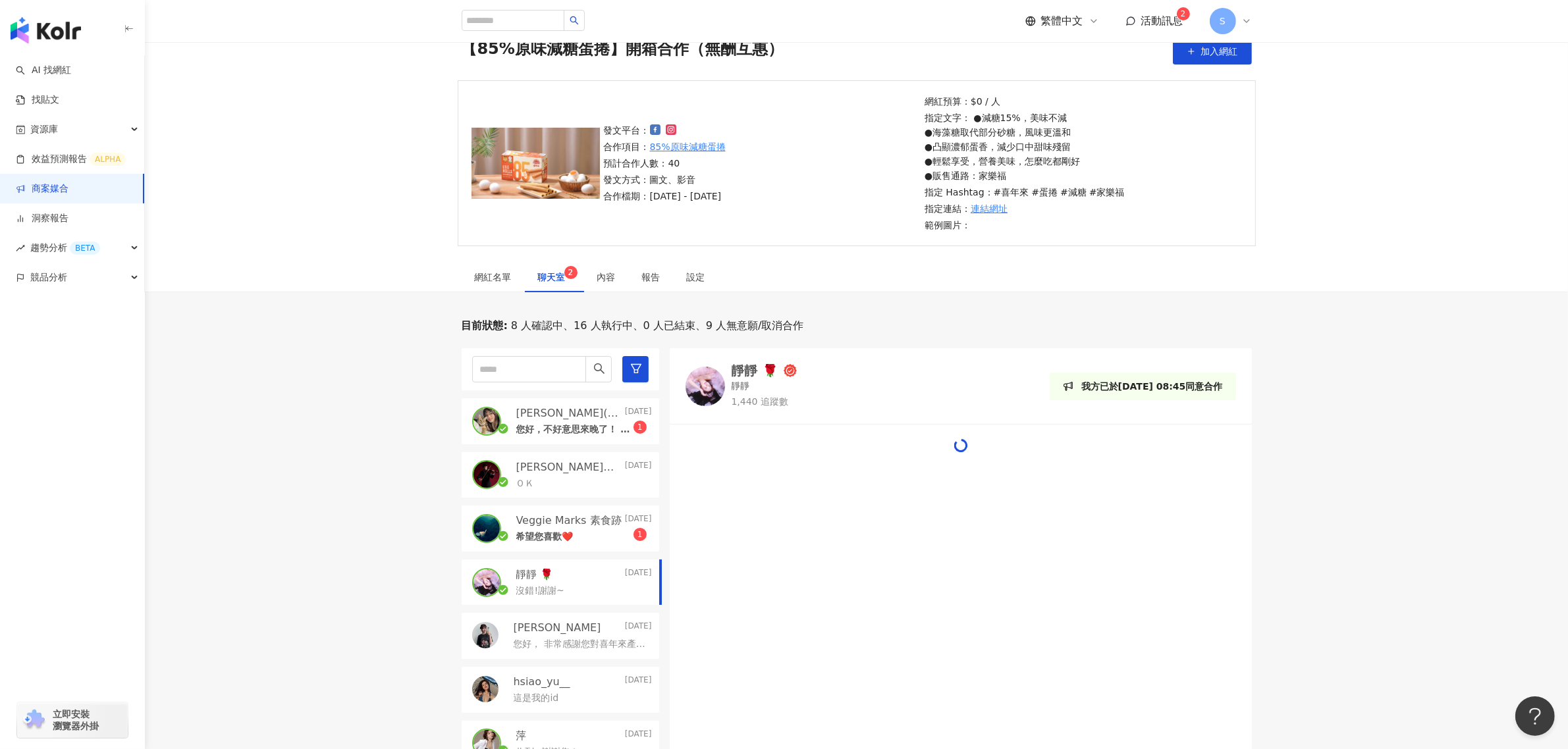
scroll to position [371, 0]
